Goal: Task Accomplishment & Management: Manage account settings

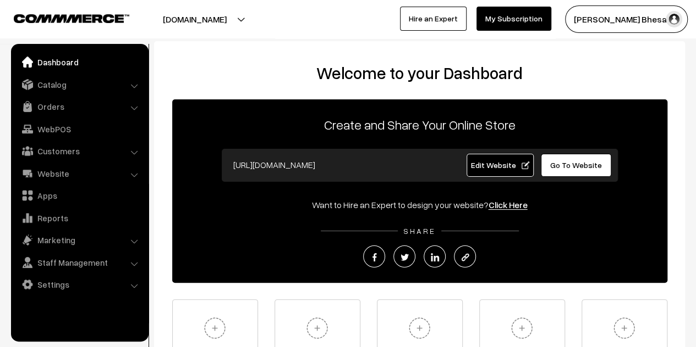
click at [561, 163] on span "Go To Website" at bounding box center [576, 165] width 52 height 9
click at [85, 284] on link "Settings" at bounding box center [79, 285] width 131 height 20
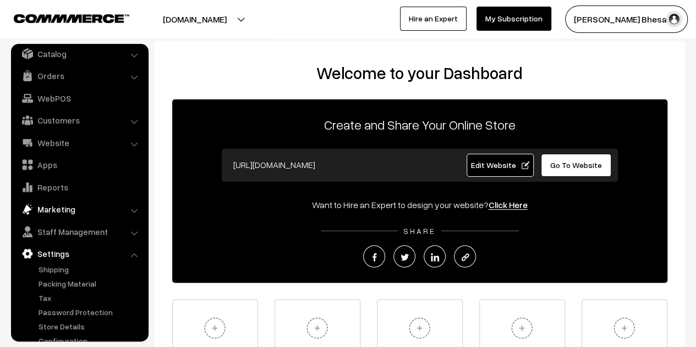
scroll to position [46, 0]
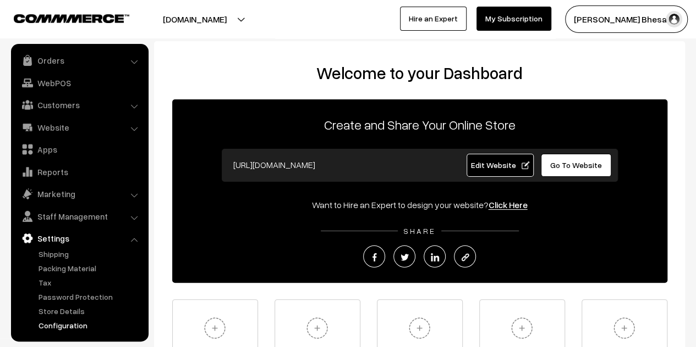
click at [57, 328] on link "Configuration" at bounding box center [90, 326] width 109 height 12
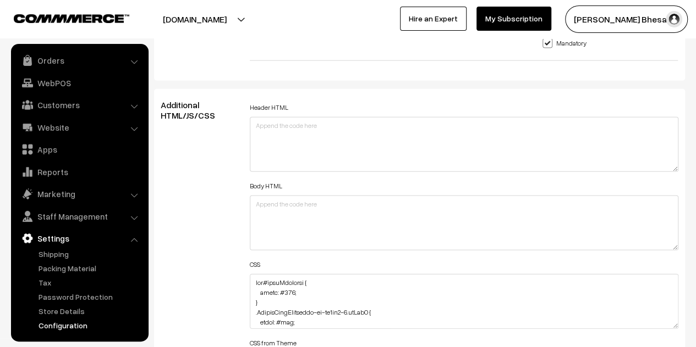
scroll to position [1320, 0]
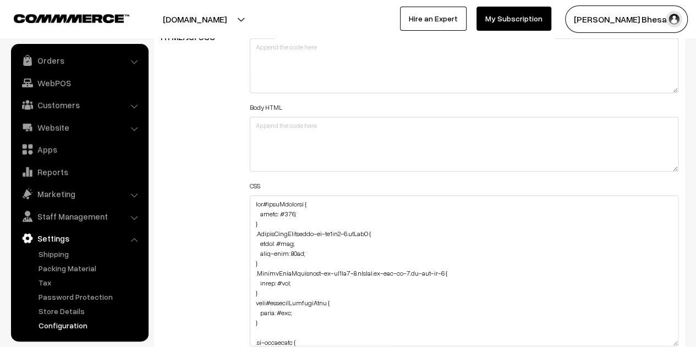
drag, startPoint x: 674, startPoint y: 245, endPoint x: 630, endPoint y: 308, distance: 76.7
click at [658, 342] on textarea at bounding box center [464, 271] width 428 height 151
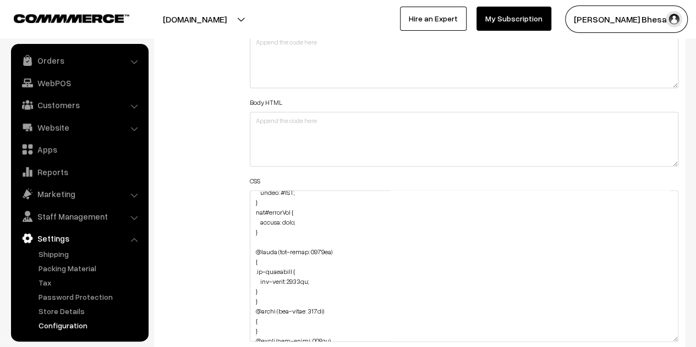
scroll to position [220, 0]
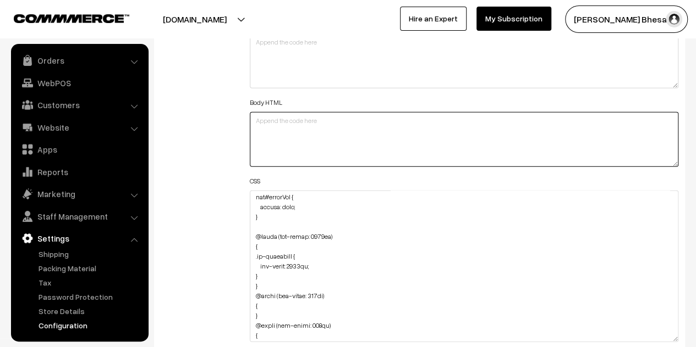
click at [305, 127] on textarea at bounding box center [464, 139] width 428 height 55
paste textarea ".oc-col-md-3.header-logo-container { background: white; }"
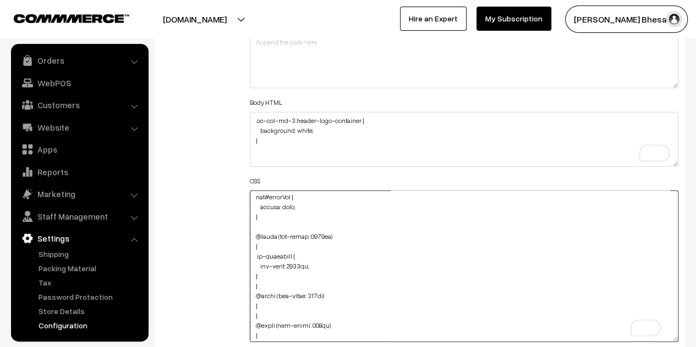
drag, startPoint x: 353, startPoint y: 296, endPoint x: 252, endPoint y: 290, distance: 100.8
click at [252, 290] on textarea "To enrich screen reader interactions, please activate Accessibility in Grammarl…" at bounding box center [464, 267] width 428 height 152
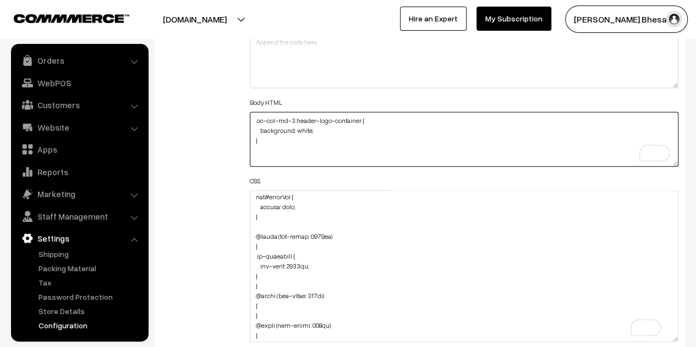
click at [252, 115] on textarea ".oc-col-md-3.header-logo-container { background: white; }" at bounding box center [464, 139] width 428 height 55
paste textarea "@media (max-width: 767px)"
click at [269, 156] on textarea "@media (max-width: 767px) {.oc-col-md-3.header-logo-container { background: whi…" at bounding box center [464, 139] width 428 height 55
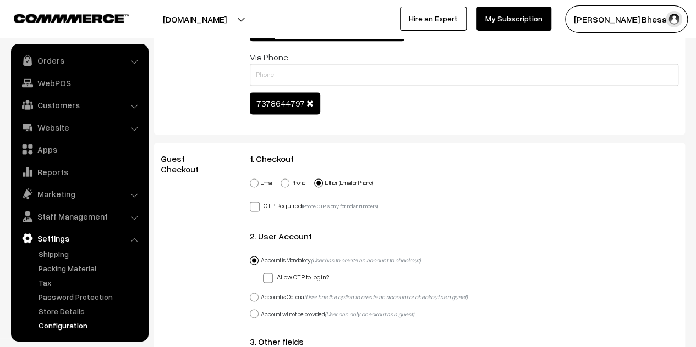
scroll to position [0, 0]
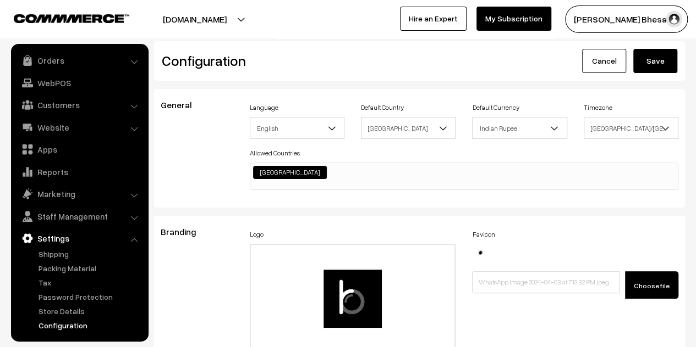
type textarea "@media (max-width: 767px) {.oc-col-md-3.header-logo-container { background: whi…"
click at [655, 63] on button "Save" at bounding box center [655, 61] width 44 height 24
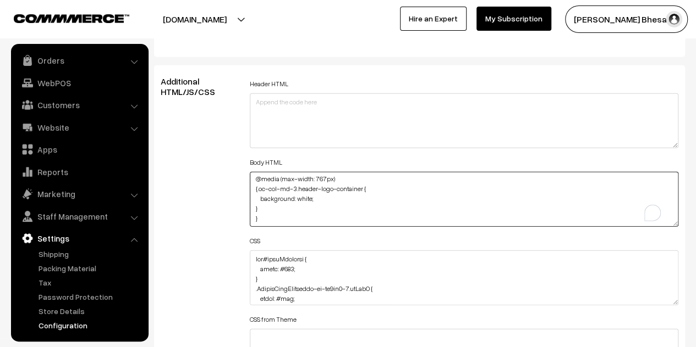
scroll to position [2, 0]
drag, startPoint x: 265, startPoint y: 213, endPoint x: 236, endPoint y: 150, distance: 69.4
click at [236, 150] on div "Additional HTML/JS/CSS Header HTML Body HTML @media (max-width: 767px) {.oc-col…" at bounding box center [419, 272] width 534 height 393
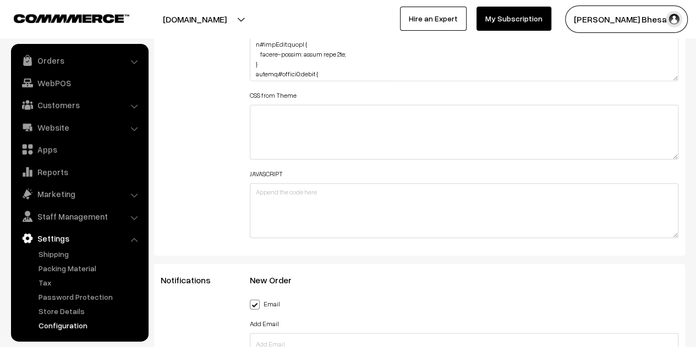
scroll to position [1481, 0]
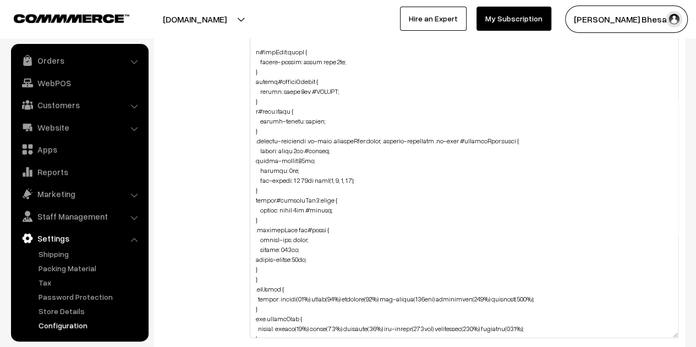
drag, startPoint x: 671, startPoint y: 83, endPoint x: 669, endPoint y: 333, distance: 249.6
click at [669, 333] on textarea at bounding box center [464, 186] width 428 height 305
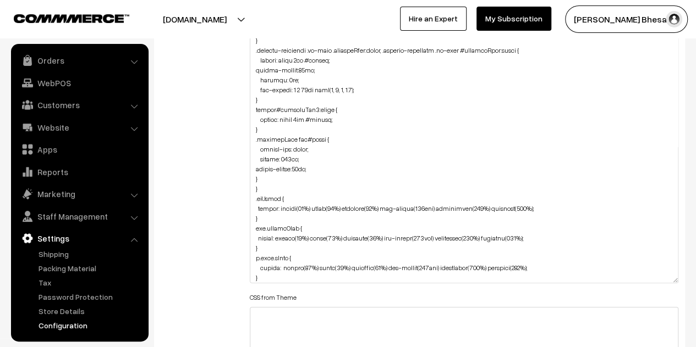
scroll to position [564, 0]
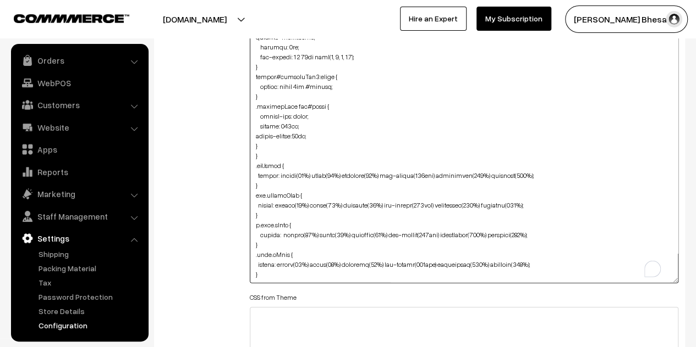
click at [310, 268] on textarea "To enrich screen reader interactions, please activate Accessibility in Grammarl…" at bounding box center [464, 131] width 428 height 305
paste textarea "@media (max-width: 767px) {.oc-col-md-3.header-logo-container { background: whi…"
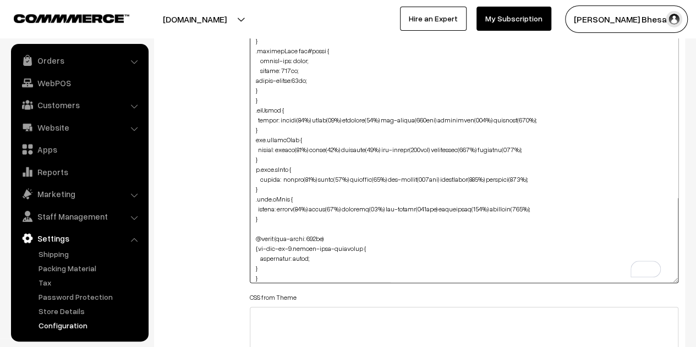
scroll to position [0, 0]
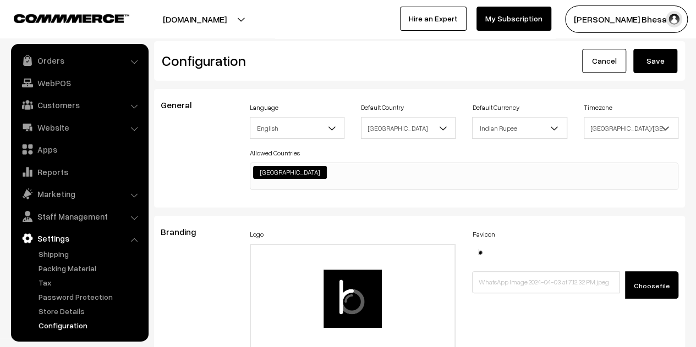
type textarea "div#cartSubtotal { color: #000; } .StyledBaseComponent-sc-kg5aa9-0.cfPgwT { col…"
click at [653, 64] on button "Save" at bounding box center [655, 61] width 44 height 24
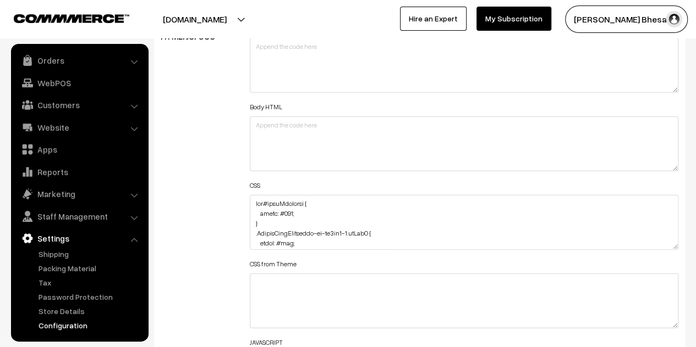
scroll to position [1430, 0]
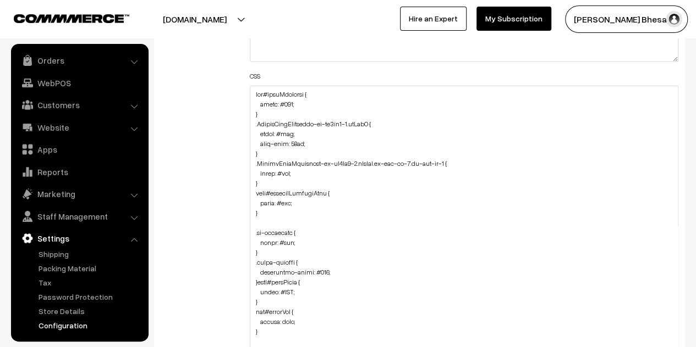
drag, startPoint x: 676, startPoint y: 133, endPoint x: 636, endPoint y: 347, distance: 218.7
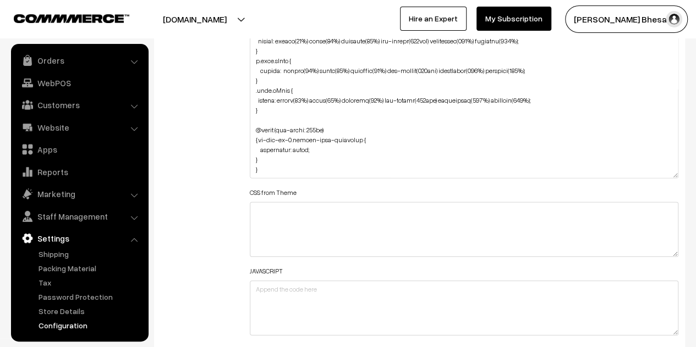
scroll to position [1623, 0]
